Goal: Task Accomplishment & Management: Use online tool/utility

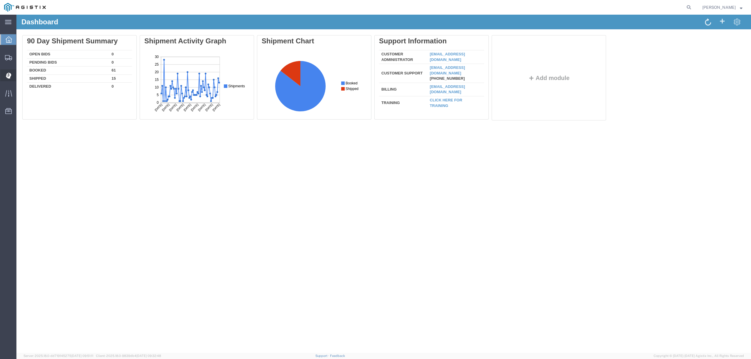
click at [20, 71] on span "Dispatch Manager" at bounding box center [18, 76] width 4 height 12
click at [46, 74] on div "main_menu Created with Sketch. Collapse Menu Dashboard Shipments Create Shipmen…" at bounding box center [375, 187] width 751 height 345
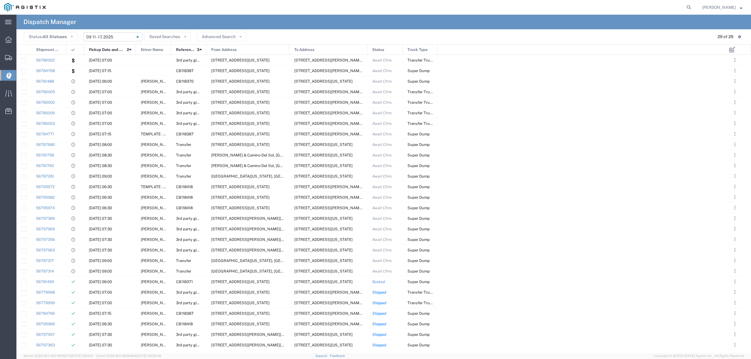
click at [113, 34] on input "09/11/2025 - 09/17/2025" at bounding box center [113, 37] width 59 height 9
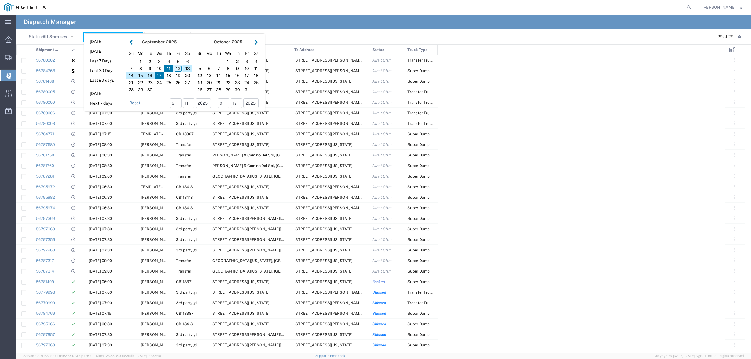
click at [180, 68] on div "12" at bounding box center [177, 68] width 9 height 7
type input "09/12/2025"
type input "09/12/2025 - 09/12/2025"
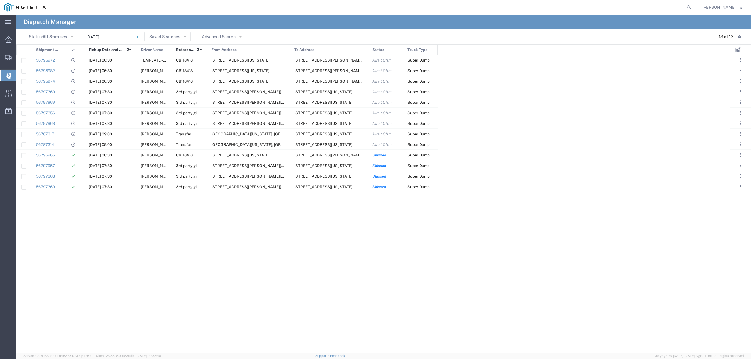
click at [96, 34] on input "09/12/2025 - 09/12/2025" at bounding box center [113, 37] width 59 height 9
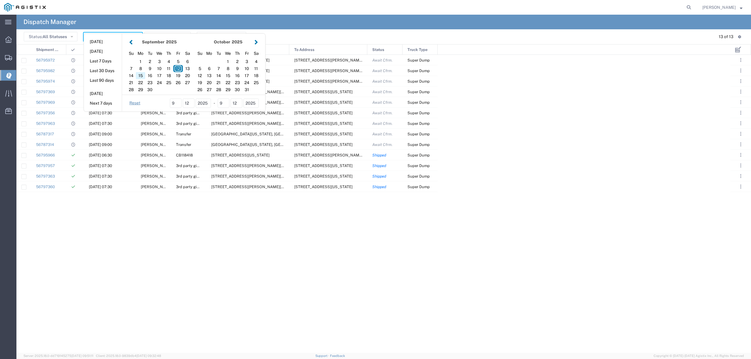
click at [140, 75] on div "15" at bounding box center [140, 75] width 9 height 7
type input "09/15/2025"
type input "09/15/2025 - 09/15/2025"
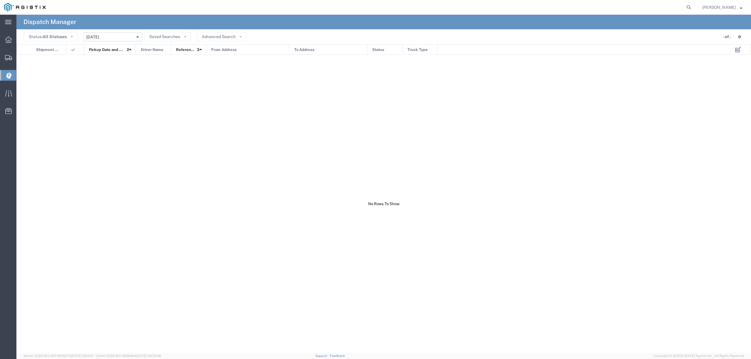
click at [111, 36] on input "09/15/2025 - 09/15/2025" at bounding box center [113, 37] width 59 height 9
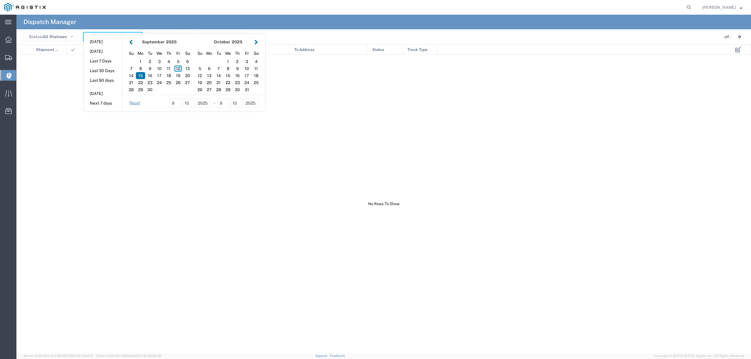
click at [181, 68] on div "12" at bounding box center [177, 68] width 9 height 7
type input "09/12/2025"
type input "09/12/2025 - 09/12/2025"
